Goal: Navigation & Orientation: Find specific page/section

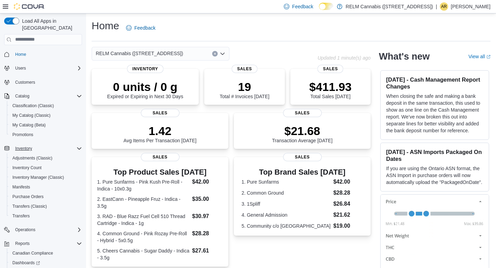
click at [80, 146] on icon "Complex example" at bounding box center [80, 149] width 6 height 6
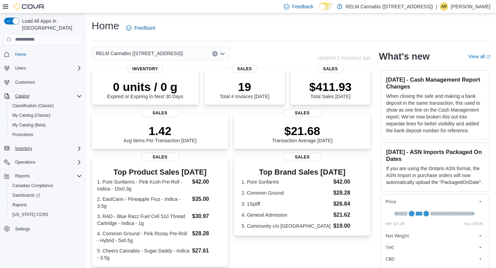
click at [79, 92] on div "Catalog" at bounding box center [47, 96] width 70 height 8
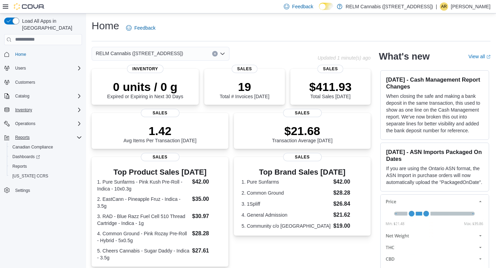
click at [79, 136] on icon "Complex example" at bounding box center [79, 137] width 4 height 2
click at [24, 52] on span "Home" at bounding box center [20, 55] width 11 height 6
